Goal: Task Accomplishment & Management: Manage account settings

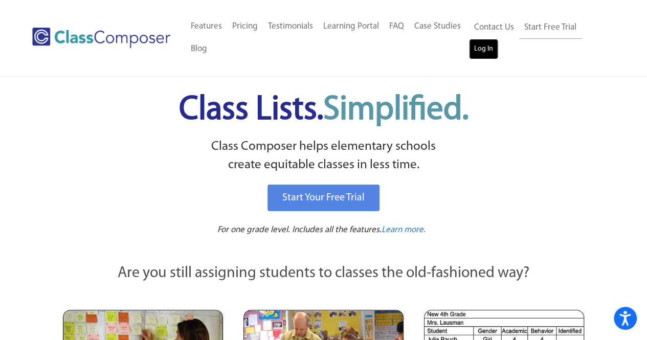
click at [489, 44] on link "Log In" at bounding box center [483, 49] width 29 height 20
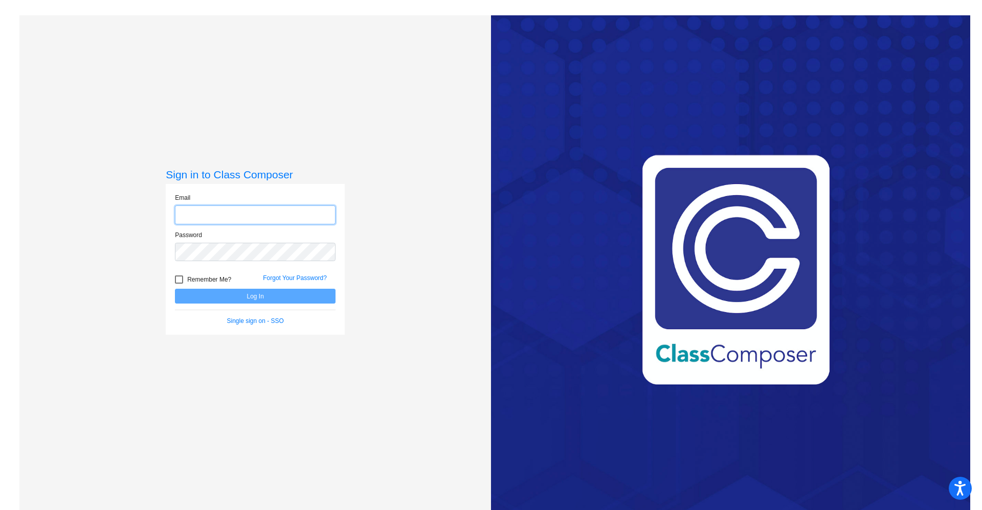
type input "[PERSON_NAME][EMAIL_ADDRESS][PERSON_NAME][DOMAIN_NAME]"
click at [267, 304] on form "Email [PERSON_NAME][EMAIL_ADDRESS][PERSON_NAME][DOMAIN_NAME] Password Remember …" at bounding box center [255, 259] width 161 height 132
click at [270, 301] on button "Log In" at bounding box center [255, 296] width 161 height 15
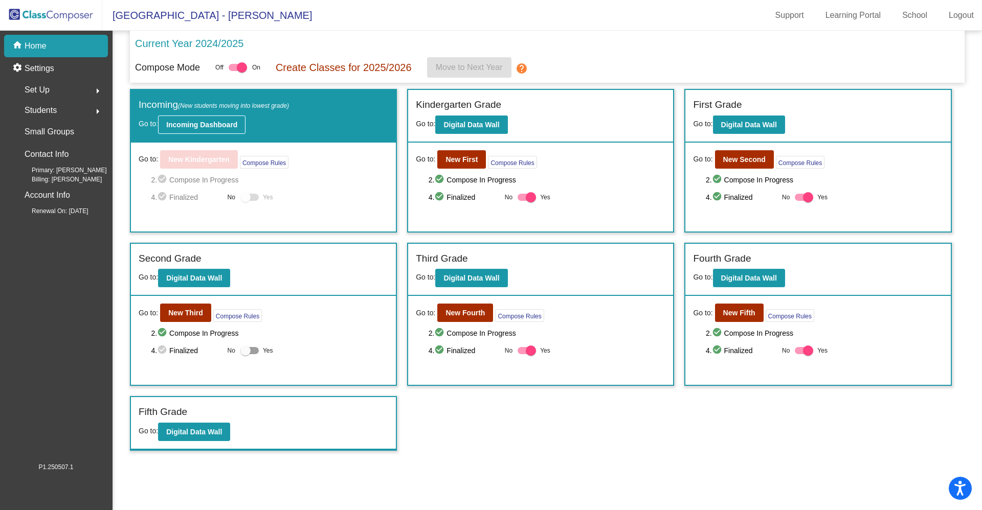
click at [203, 123] on b "Incoming Dashboard" at bounding box center [201, 125] width 71 height 8
click at [217, 124] on b "Incoming Dashboard" at bounding box center [201, 125] width 71 height 8
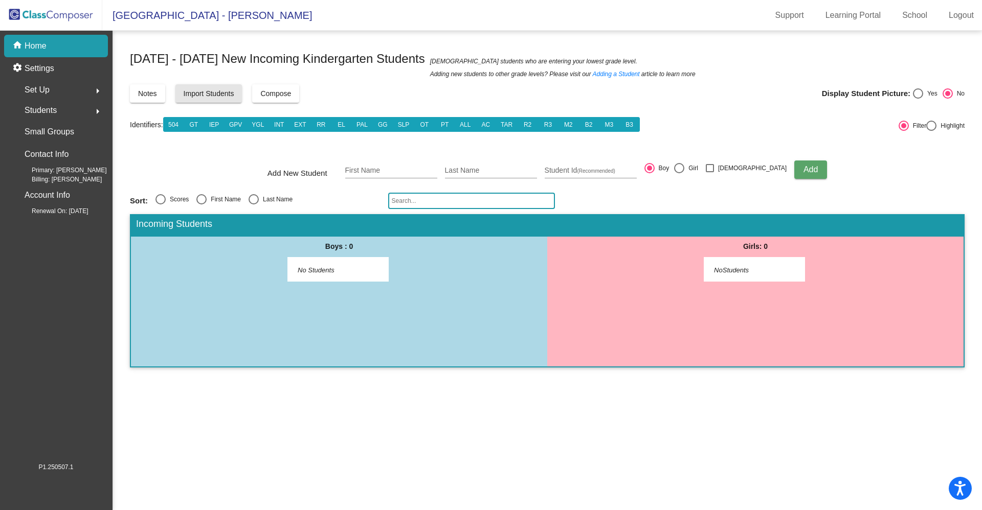
click at [214, 95] on span "Import Students" at bounding box center [209, 93] width 51 height 8
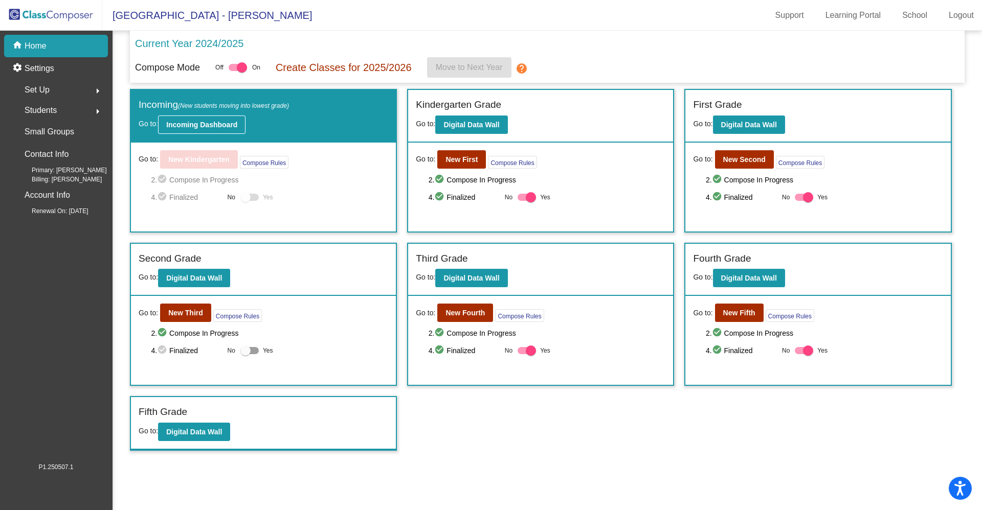
click at [195, 126] on b "Incoming Dashboard" at bounding box center [201, 125] width 71 height 8
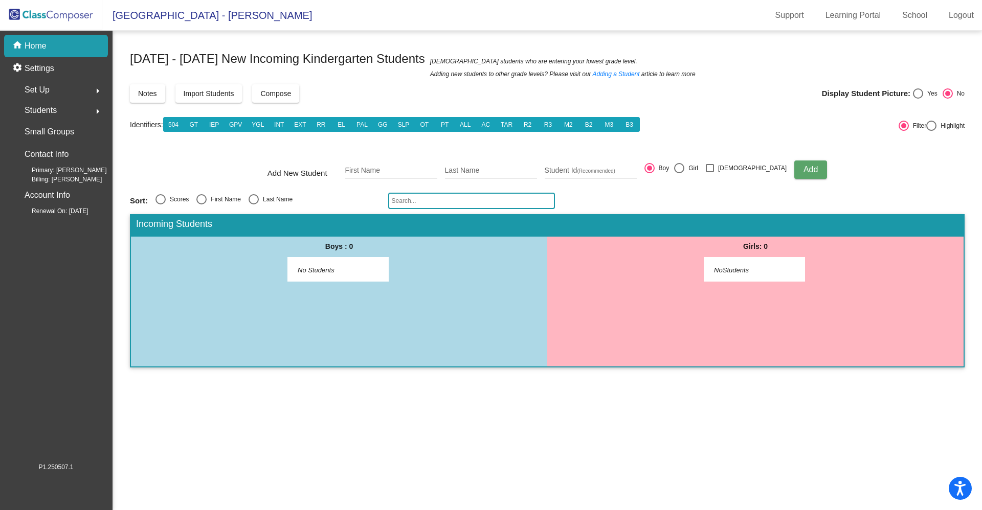
click at [208, 95] on span "Import Students" at bounding box center [209, 93] width 51 height 8
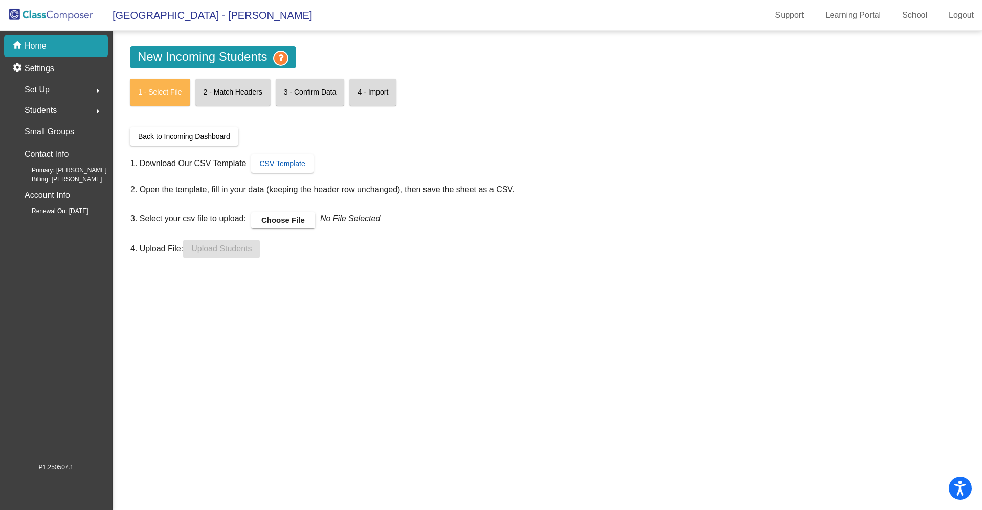
click at [276, 161] on span "CSV Template" at bounding box center [282, 164] width 46 height 8
click at [53, 48] on div "home Home" at bounding box center [56, 46] width 104 height 23
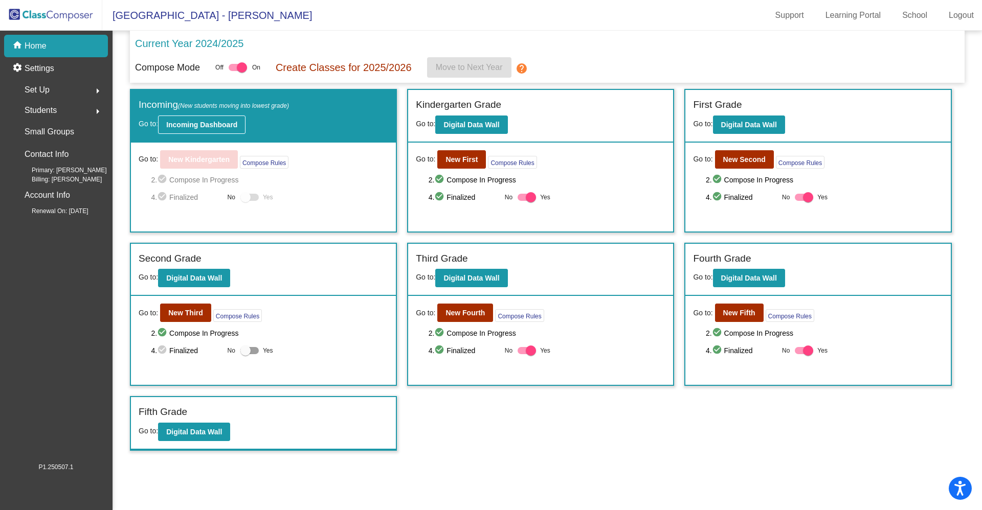
click at [213, 130] on button "Incoming Dashboard" at bounding box center [201, 125] width 87 height 18
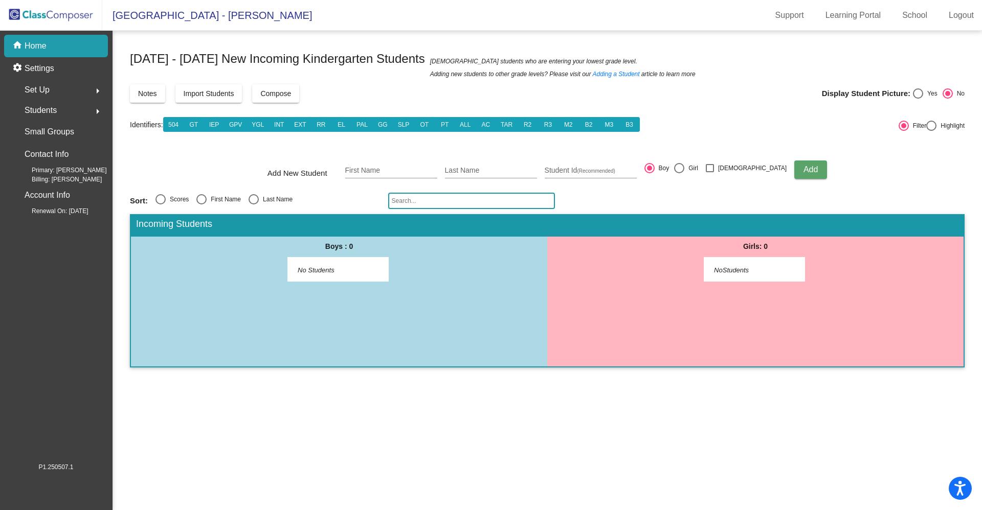
click at [51, 110] on span "Students" at bounding box center [41, 110] width 32 height 14
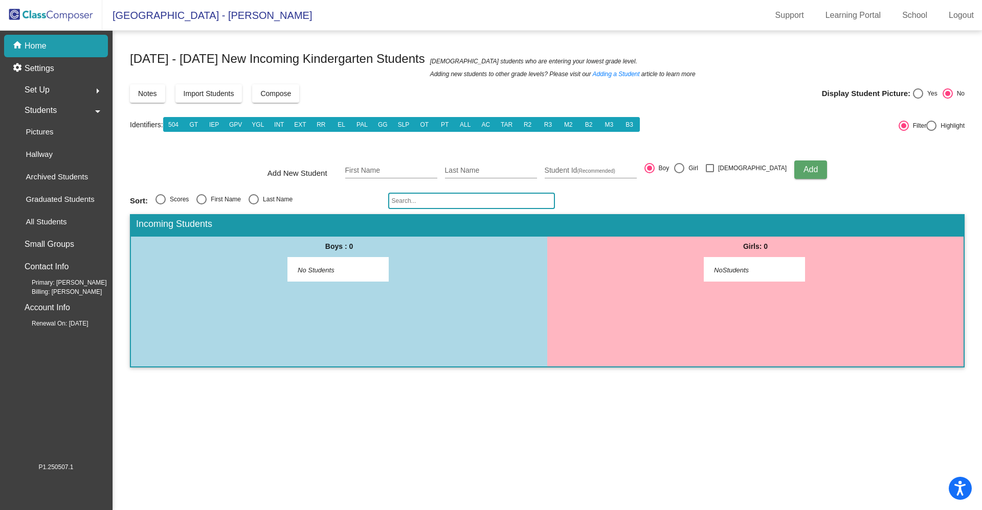
click at [35, 92] on span "Set Up" at bounding box center [37, 90] width 25 height 14
click at [53, 184] on p "Classes" at bounding box center [39, 179] width 27 height 12
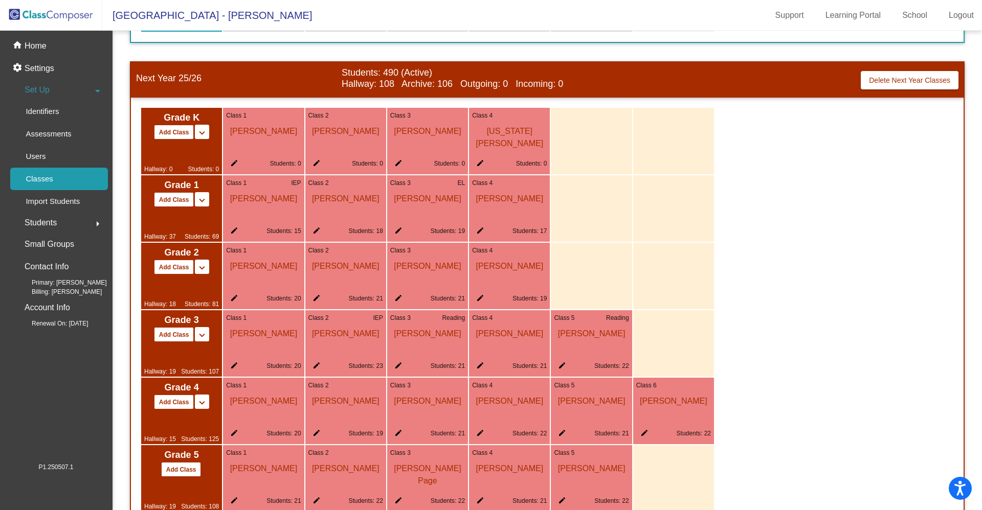
scroll to position [478, 0]
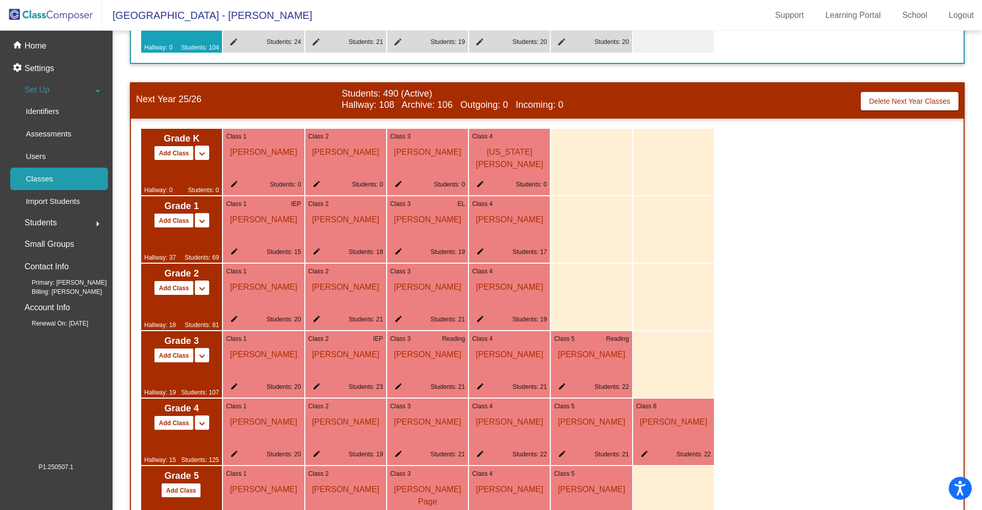
click at [518, 150] on span "[US_STATE][PERSON_NAME]" at bounding box center [509, 156] width 75 height 30
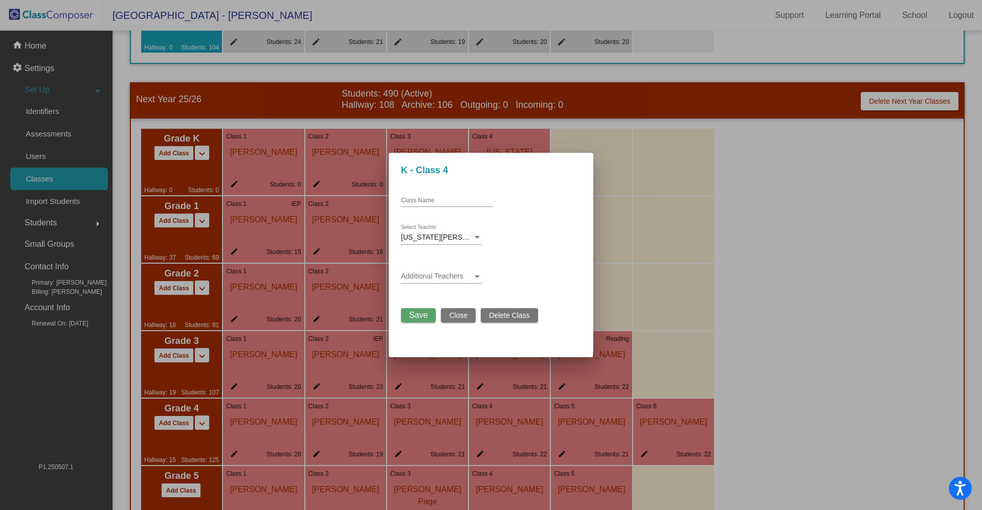
click at [434, 234] on span "[US_STATE][PERSON_NAME]" at bounding box center [450, 237] width 99 height 8
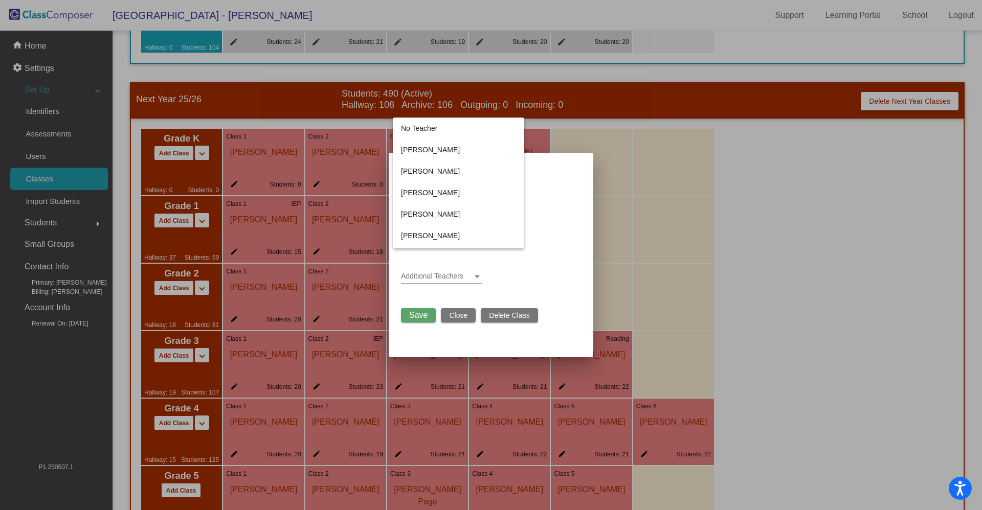
scroll to position [707, 0]
click at [87, 150] on div at bounding box center [491, 255] width 982 height 510
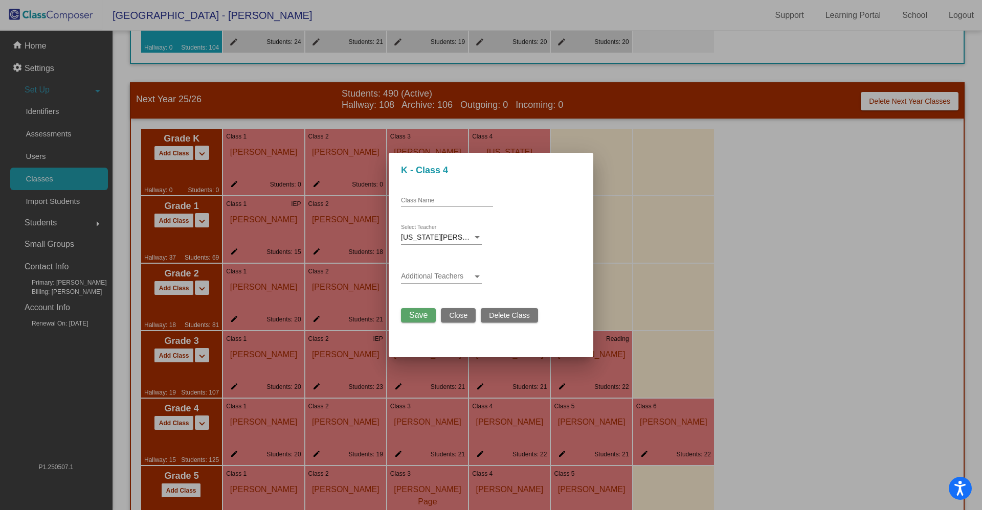
click at [40, 162] on div at bounding box center [491, 255] width 982 height 510
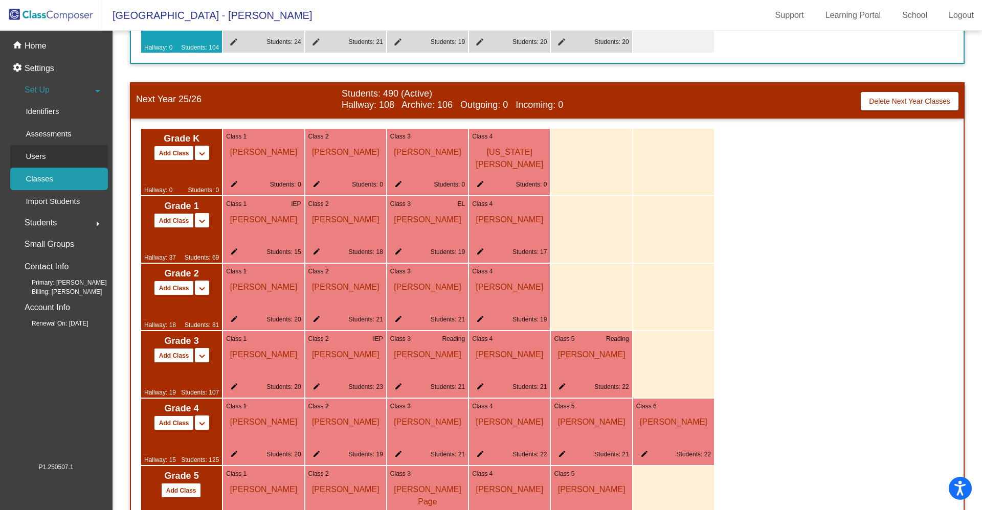
click at [35, 159] on p "Users" at bounding box center [36, 156] width 20 height 12
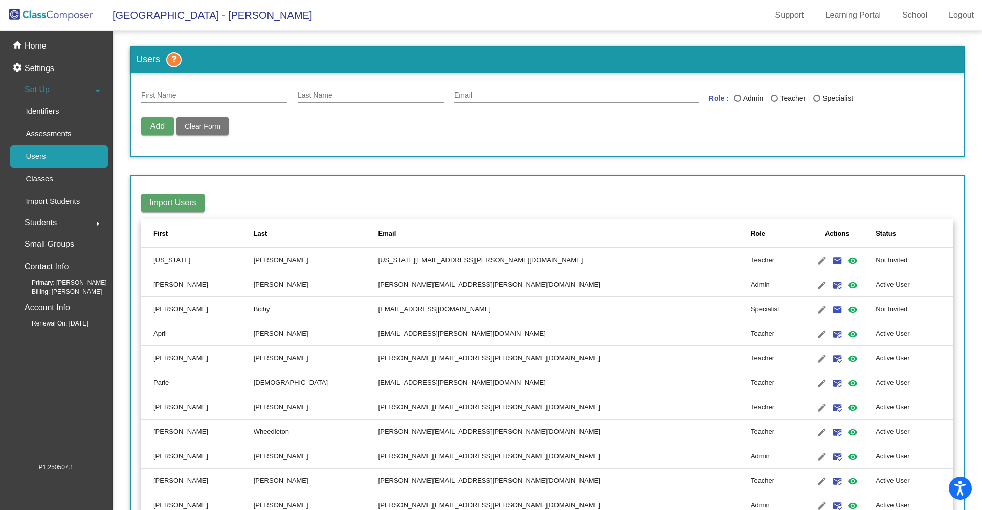
click at [157, 95] on input "First Name" at bounding box center [214, 96] width 146 height 8
type input "Segerdahl"
click at [157, 95] on input "First Name" at bounding box center [214, 96] width 146 height 8
type input "[PERSON_NAME]"
type input "[PERSON_NAME][EMAIL_ADDRESS][PERSON_NAME][DOMAIN_NAME]"
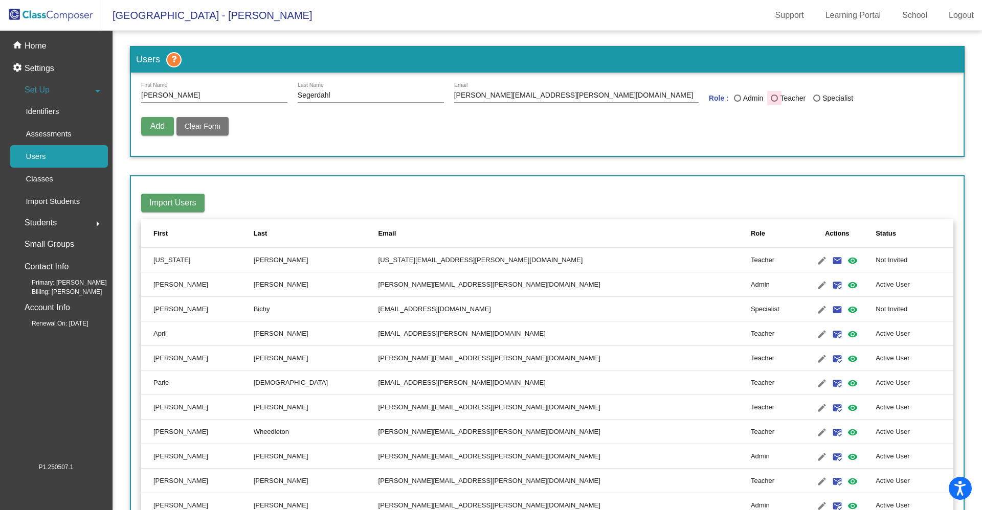
click at [773, 99] on div "Last Name" at bounding box center [774, 98] width 7 height 7
click at [774, 102] on input "Teacher" at bounding box center [774, 102] width 1 height 1
radio input "true"
drag, startPoint x: 565, startPoint y: 95, endPoint x: 443, endPoint y: 99, distance: 121.8
click at [443, 99] on div "[PERSON_NAME] First Name [PERSON_NAME] Last Name [PERSON_NAME][EMAIL_ADDRESS][P…" at bounding box center [547, 97] width 812 height 29
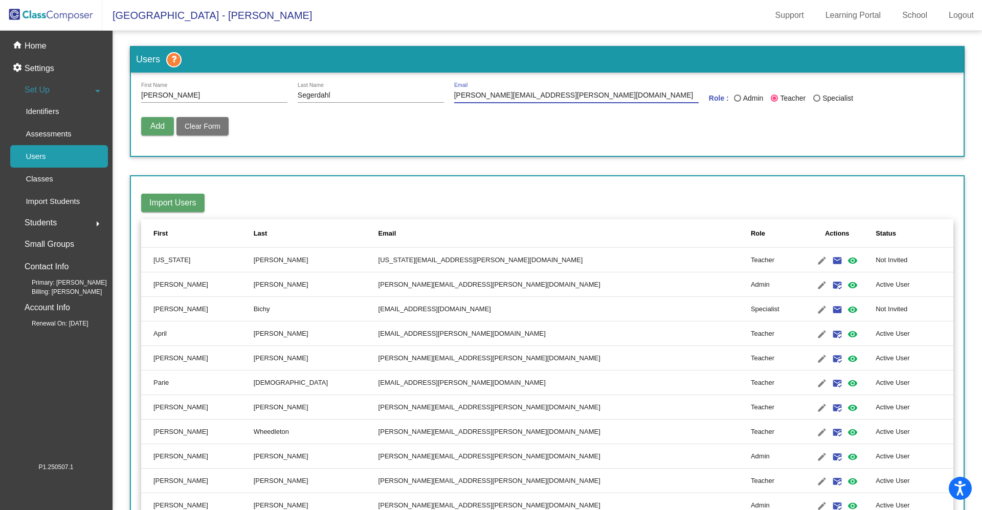
paste input "elaide.G"
type input "[EMAIL_ADDRESS][PERSON_NAME][DOMAIN_NAME]"
click at [161, 128] on span "Add" at bounding box center [157, 126] width 14 height 9
radio input "false"
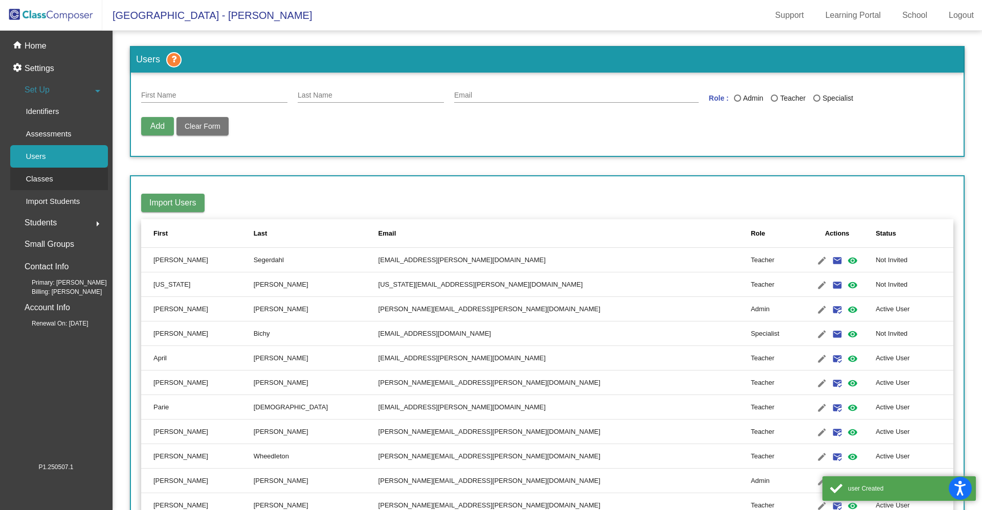
click at [44, 180] on p "Classes" at bounding box center [39, 179] width 27 height 12
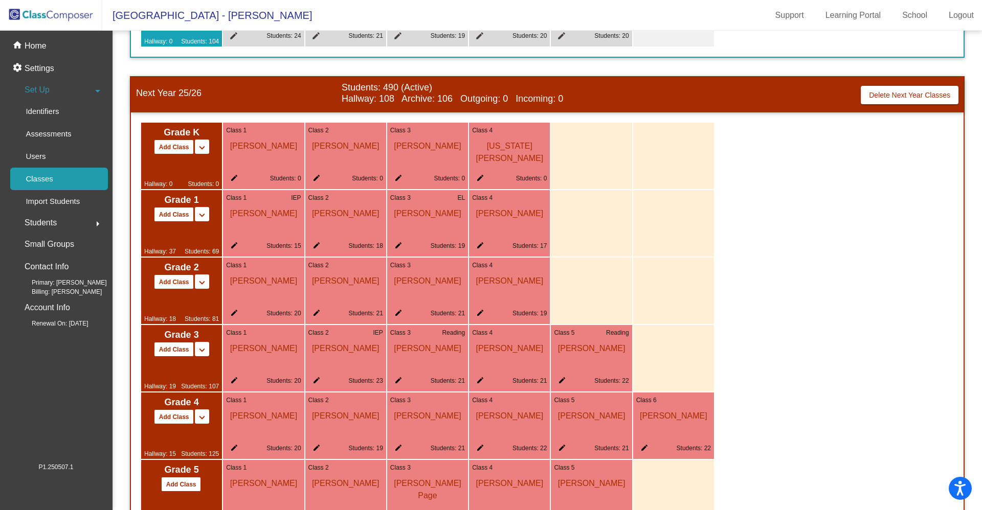
scroll to position [404, 0]
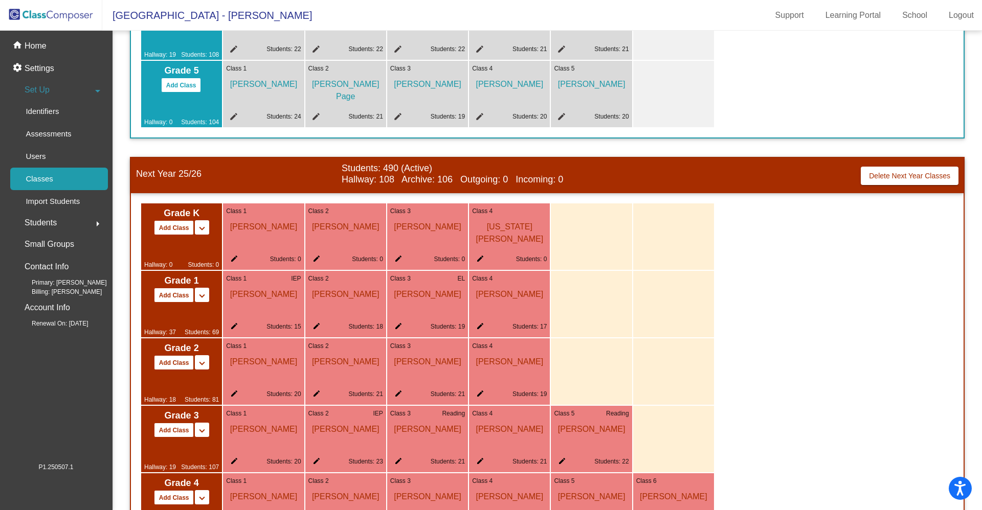
click at [507, 230] on span "[US_STATE][PERSON_NAME]" at bounding box center [509, 231] width 75 height 30
click at [511, 229] on span "[US_STATE][PERSON_NAME]" at bounding box center [509, 231] width 75 height 30
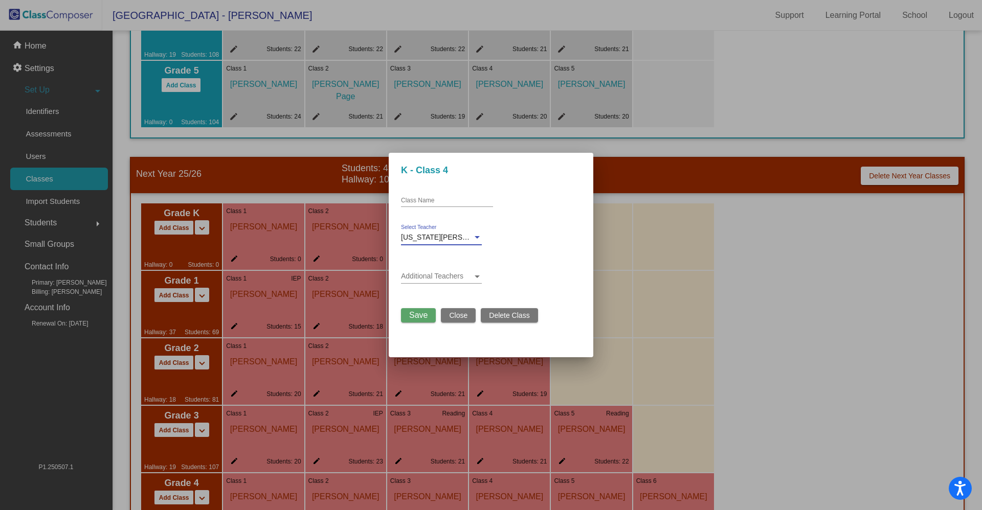
click at [480, 234] on div at bounding box center [477, 238] width 9 height 8
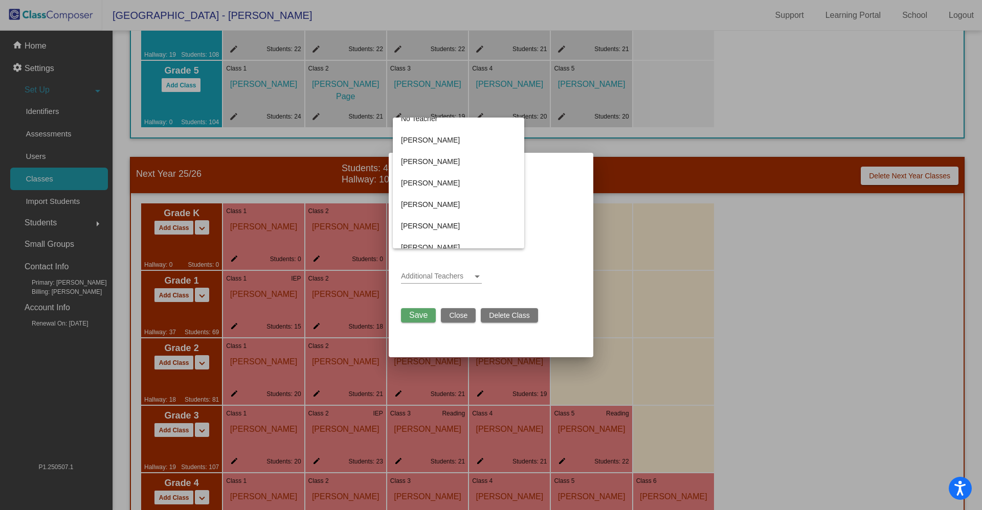
scroll to position [0, 0]
click at [432, 150] on span "[PERSON_NAME]" at bounding box center [458, 149] width 115 height 21
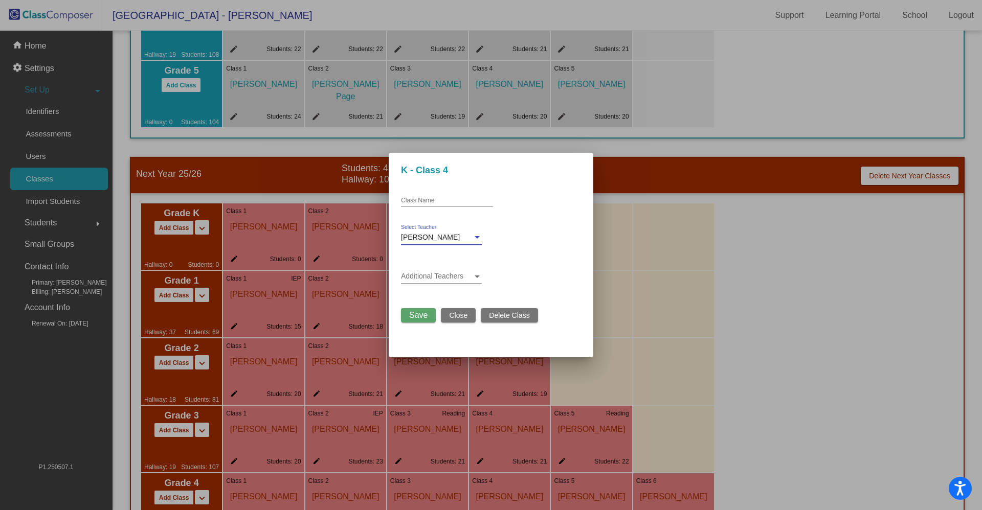
click at [415, 316] on span "Save" at bounding box center [418, 315] width 18 height 9
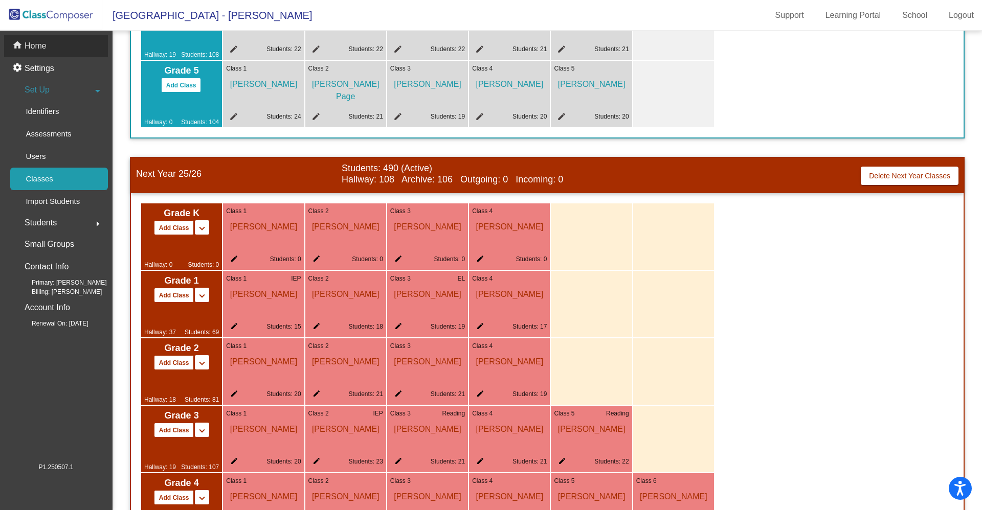
click at [39, 49] on p "Home" at bounding box center [36, 46] width 22 height 12
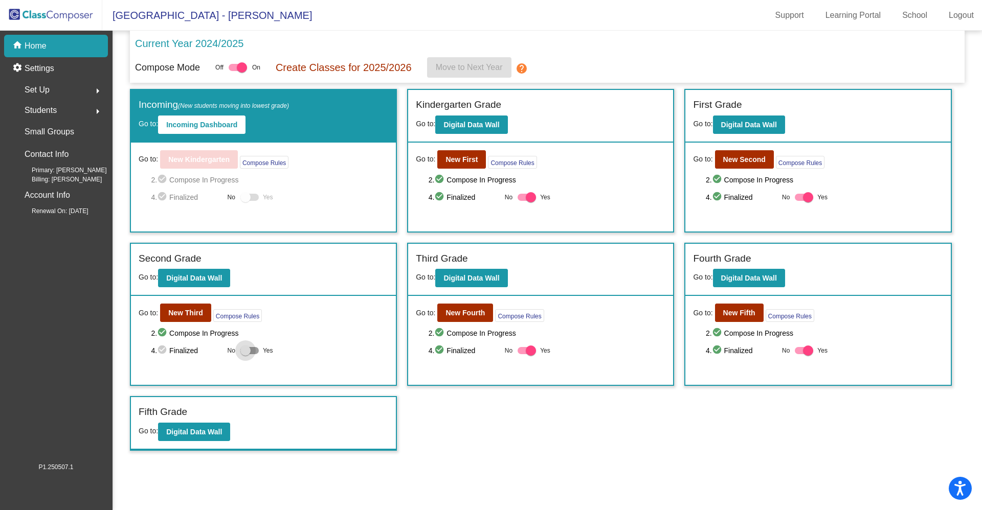
click at [243, 351] on div at bounding box center [245, 351] width 10 height 10
click at [245, 354] on input "Yes" at bounding box center [245, 354] width 1 height 1
checkbox input "true"
